Goal: Transaction & Acquisition: Purchase product/service

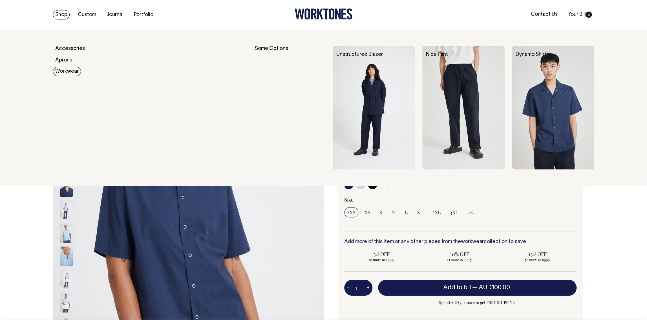
click at [455, 102] on img at bounding box center [464, 108] width 82 height 124
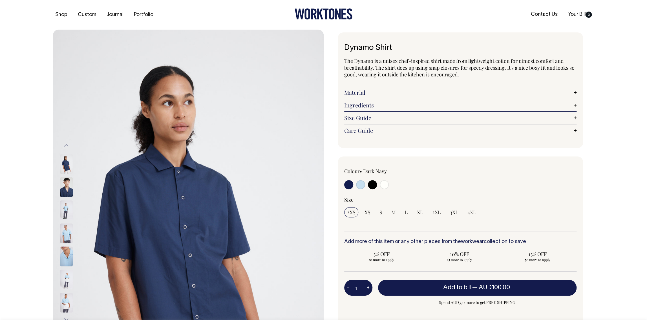
drag, startPoint x: 65, startPoint y: 210, endPoint x: 66, endPoint y: 215, distance: 5.1
click at [65, 210] on img at bounding box center [66, 210] width 13 height 20
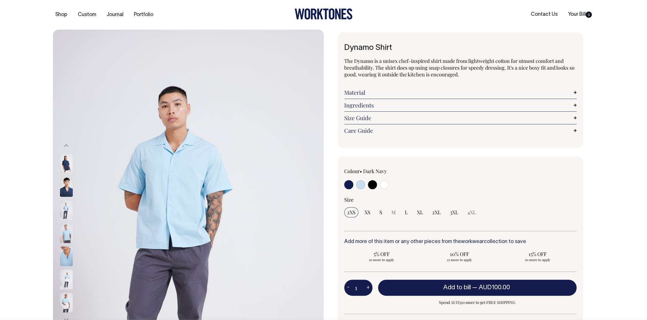
click at [66, 232] on img at bounding box center [66, 233] width 13 height 20
drag, startPoint x: 175, startPoint y: 172, endPoint x: 410, endPoint y: 1, distance: 290.7
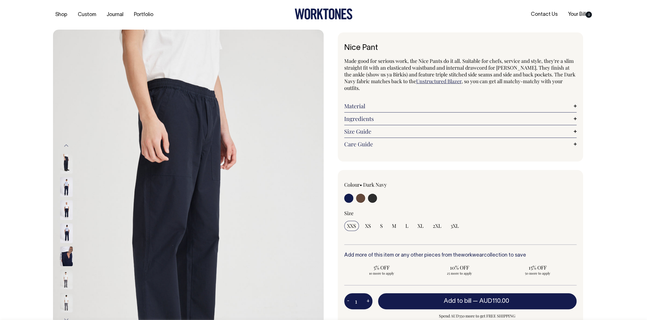
click at [67, 144] on button "Previous" at bounding box center [66, 145] width 8 height 13
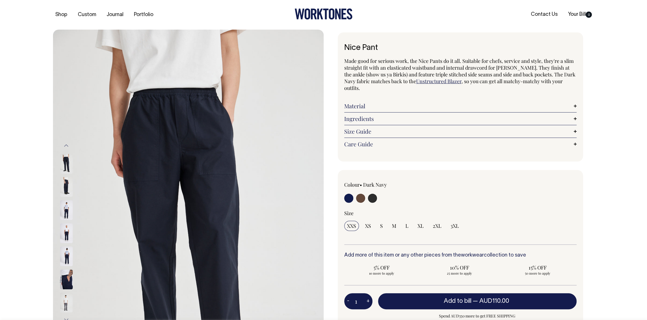
drag, startPoint x: 167, startPoint y: 175, endPoint x: 456, endPoint y: 1, distance: 338.0
